Goal: Information Seeking & Learning: Learn about a topic

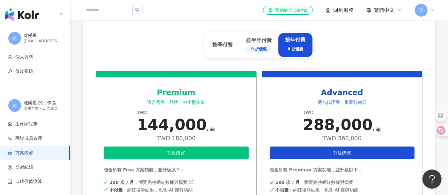
scroll to position [248, 0]
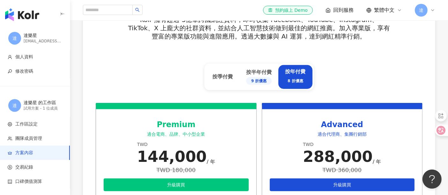
click at [21, 12] on img "button" at bounding box center [22, 14] width 34 height 13
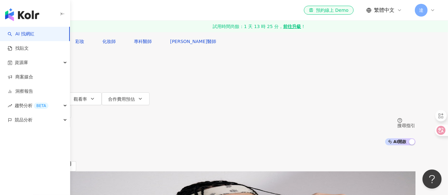
click at [126, 12] on input "search" at bounding box center [100, 6] width 52 height 12
click at [207, 146] on div "共 10,000+ 筆 排序： 關聯性" at bounding box center [224, 159] width 383 height 26
click at [126, 12] on input "search" at bounding box center [100, 6] width 52 height 12
click at [265, 146] on div "共 10,000+ 筆 排序： 關聯性" at bounding box center [224, 159] width 383 height 26
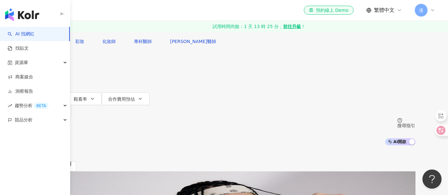
click at [265, 146] on div "共 10,000+ 筆 排序： 關聯性" at bounding box center [224, 159] width 383 height 26
click at [259, 6] on div "el-icon-cs 預約線上 Demo 繁體中文 達" at bounding box center [259, 10] width 353 height 20
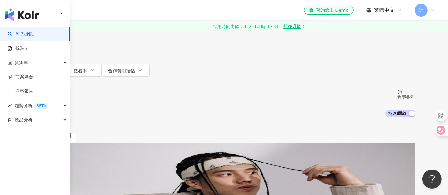
scroll to position [35, 0]
